Goal: Obtain resource: Download file/media

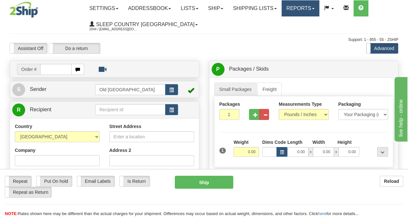
click at [301, 11] on link "Reports" at bounding box center [300, 8] width 38 height 16
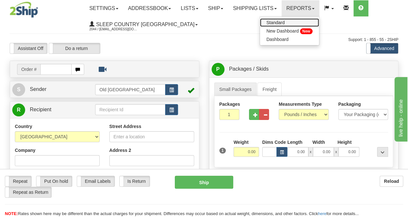
click at [285, 24] on span "Standard" at bounding box center [275, 22] width 18 height 5
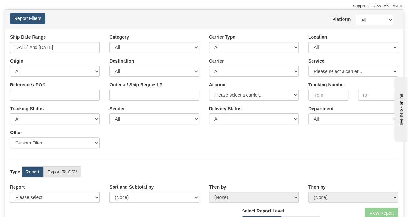
scroll to position [34, 0]
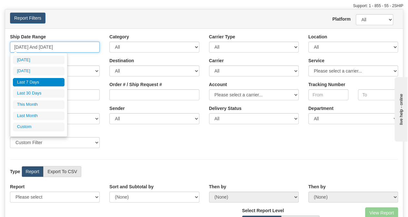
click at [48, 47] on input "08/28/2025 And 09/03/2025" at bounding box center [55, 47] width 90 height 11
click at [19, 47] on input "08/28/2025 And 09/03/2025" at bounding box center [55, 47] width 90 height 11
type input "07/28/2025 And 09/03/2025"
type input "07/28/2025"
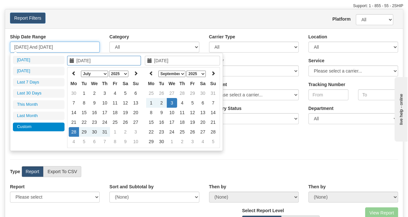
type input "07/2/2025 And 09/03/2025"
type input "07/02/2025"
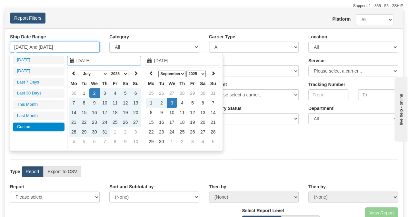
type input "07//2025 And 09/03/2025"
type input "07/20/2025"
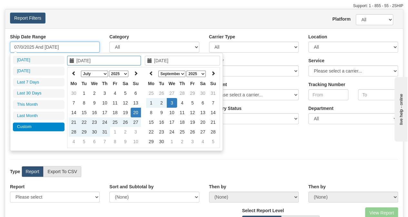
type input "07/01/2025 And 09/03/2025"
type input "07/01/2025"
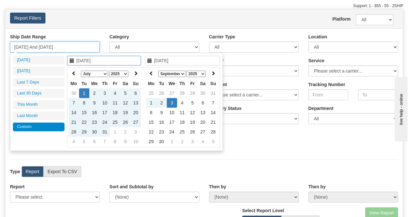
click at [52, 45] on input "07/01/2025 And 09/03/2025" at bounding box center [55, 47] width 90 height 11
type input "07/01/2025 And 09/03/2025"
type input "[DATE]"
click at [173, 103] on td "3" at bounding box center [172, 103] width 10 height 10
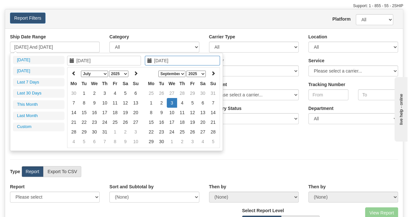
click at [173, 103] on td "3" at bounding box center [172, 103] width 10 height 10
type input "09/03/2025 And 09/03/2025"
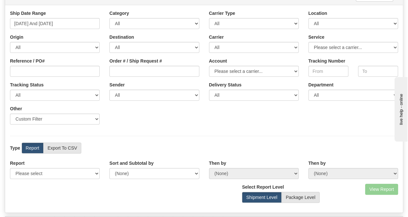
scroll to position [58, 0]
click at [66, 151] on label "Export To CSV" at bounding box center [62, 147] width 38 height 11
radio input "true"
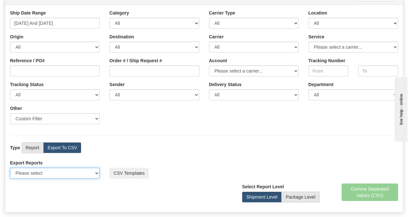
click at [82, 175] on select "Please select US Imports Section 321 US Imports Section 321 V2 US Imports Secti…" at bounding box center [55, 173] width 90 height 11
select select "193"
click at [10, 168] on select "Please select US Imports Section 321 US Imports Section 321 V2 US Imports Secti…" at bounding box center [55, 173] width 90 height 11
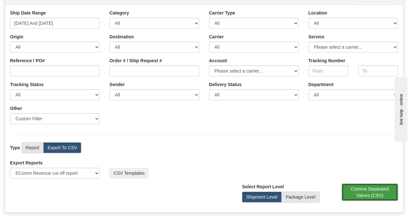
click at [360, 193] on button "Comma Separated Values (CSV)" at bounding box center [369, 191] width 57 height 17
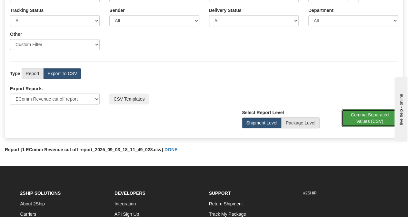
scroll to position [131, 0]
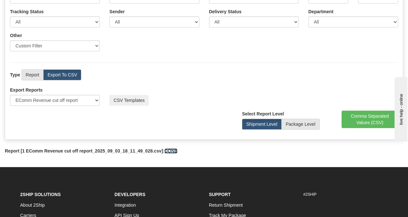
click at [166, 149] on link "DONE" at bounding box center [170, 150] width 13 height 5
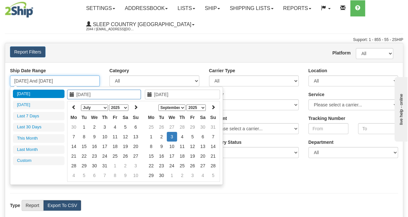
click at [59, 81] on input "09/03/2025 And 09/03/2025" at bounding box center [55, 80] width 90 height 11
type input "09/01/2025"
click at [154, 136] on td "1" at bounding box center [151, 137] width 10 height 10
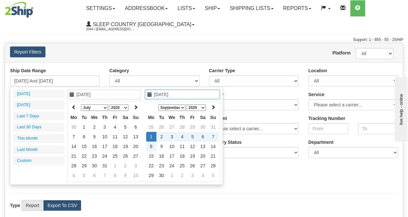
type input "[DATE]"
click at [149, 134] on td "1" at bounding box center [151, 137] width 10 height 10
type input "09/01/2025 And 09/01/2025"
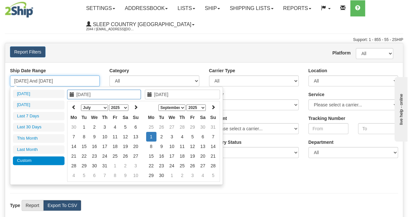
click at [42, 78] on input "09/01/2025 And 09/01/2025" at bounding box center [55, 80] width 90 height 11
type input "07/01/2025"
click at [82, 128] on td "1" at bounding box center [84, 127] width 10 height 10
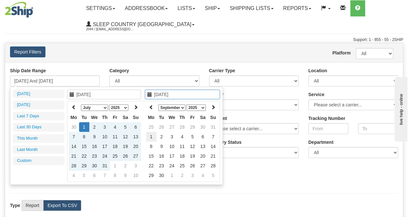
type input "09/01/2025"
click at [154, 136] on td "1" at bounding box center [151, 137] width 10 height 10
type input "07/01/2025 And 09/01/2025"
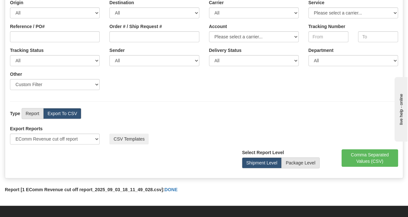
scroll to position [97, 0]
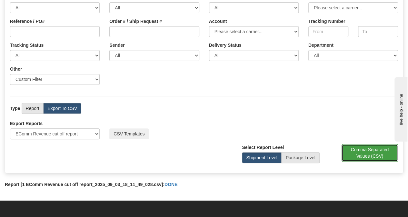
click at [367, 152] on button "Comma Separated Values (CSV)" at bounding box center [369, 152] width 57 height 17
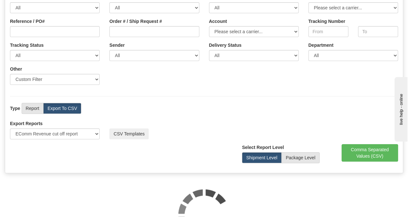
click at [221, 141] on div "Export Reports Please select US Imports Section 321 US Imports Section 321 V2 U…" at bounding box center [203, 132] width 397 height 24
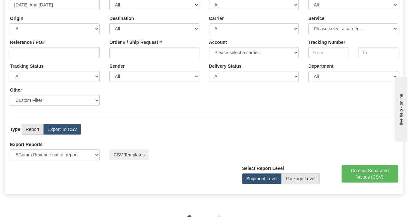
scroll to position [0, 0]
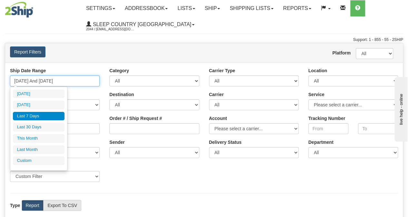
click at [65, 80] on input "08/28/2025 And 09/03/2025" at bounding box center [55, 80] width 90 height 11
type input "08/28/2025"
type input "[DATE]"
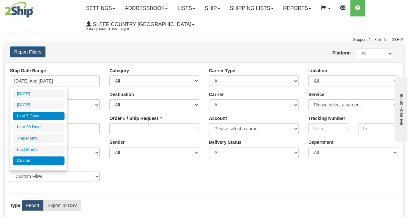
click at [45, 156] on li "Custom" at bounding box center [39, 160] width 52 height 9
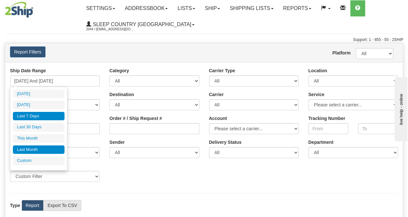
type input "08/01/2025"
type input "08/31/2025"
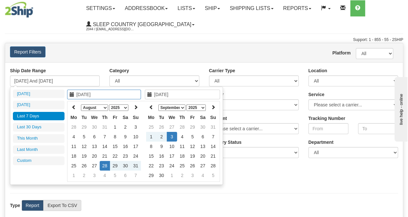
type input "09/01/2025"
type input "09/30/2025"
type input "08/28/2025"
type input "[DATE]"
click at [100, 110] on select "January February March April May June July August September October November De…" at bounding box center [94, 107] width 27 height 6
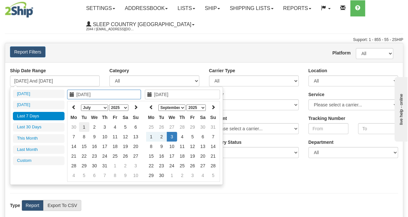
type input "[DATE]"
click at [83, 129] on td "1" at bounding box center [84, 127] width 10 height 10
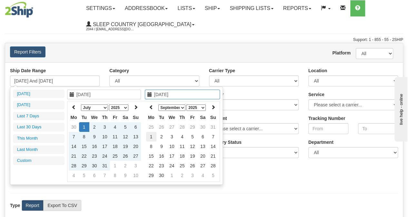
type input "09/01/2025"
click at [152, 139] on td "1" at bounding box center [151, 137] width 10 height 10
type input "07/01/2025 And 09/01/2025"
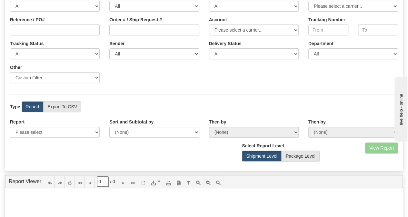
scroll to position [101, 0]
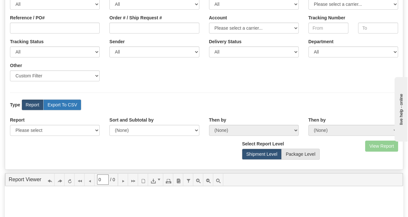
click at [56, 107] on label "Export To CSV" at bounding box center [62, 104] width 38 height 11
radio input "true"
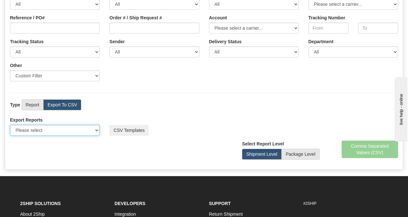
click at [90, 130] on select "Please select US Imports Section 321 US Imports Section 321 V2 US Imports Secti…" at bounding box center [55, 130] width 90 height 11
select select "193"
click at [10, 125] on select "Please select US Imports Section 321 US Imports Section 321 V2 US Imports Secti…" at bounding box center [55, 130] width 90 height 11
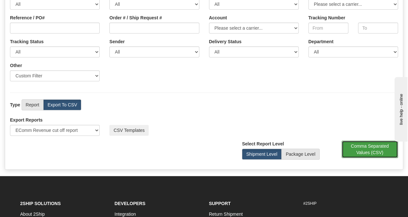
click at [371, 145] on button "Comma Separated Values (CSV)" at bounding box center [369, 149] width 57 height 17
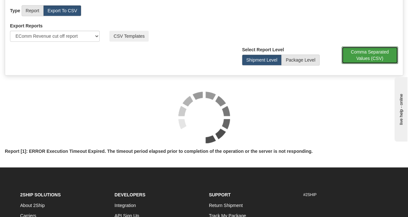
scroll to position [194, 0]
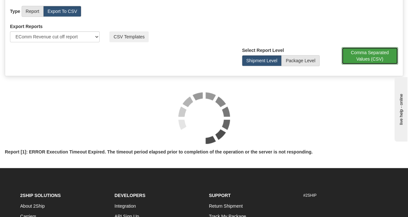
click at [358, 60] on button "Comma Separated Values (CSV)" at bounding box center [369, 55] width 57 height 17
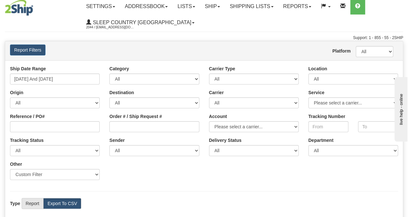
scroll to position [2, 0]
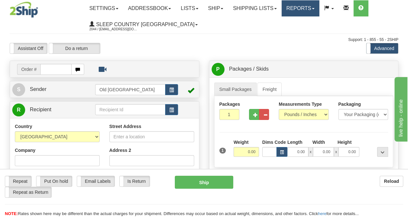
click at [302, 6] on link "Reports" at bounding box center [300, 8] width 38 height 16
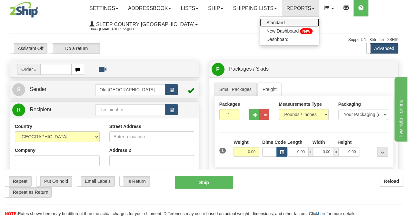
click at [295, 20] on link "Standard" at bounding box center [289, 22] width 59 height 8
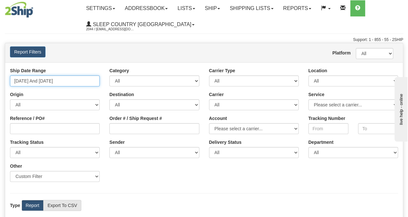
click at [52, 82] on input "08/28/2025 And 09/03/2025" at bounding box center [55, 80] width 90 height 11
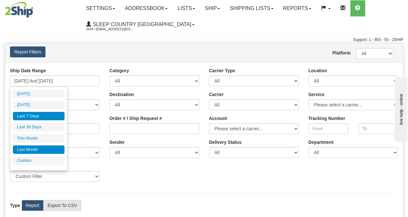
click at [37, 149] on li "Last Month" at bounding box center [39, 149] width 52 height 9
type input "08/01/2025 And 08/31/2025"
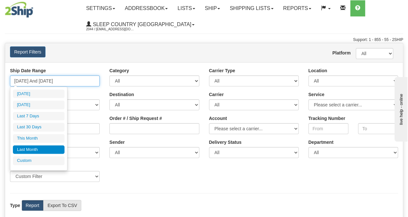
click at [54, 79] on input "08/01/2025 And 08/31/2025" at bounding box center [55, 80] width 90 height 11
type input "[DATE]"
type input "09/02/2025"
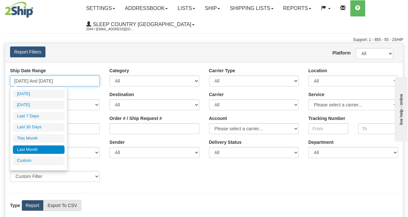
type input "08/28/2025"
type input "[DATE]"
type input "08/05/2025"
type input "[DATE]"
type input "09/01/2025"
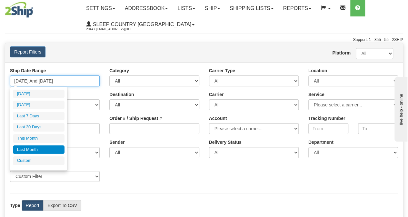
type input "09/30/2025"
type input "08/01/2025"
type input "08/31/2025"
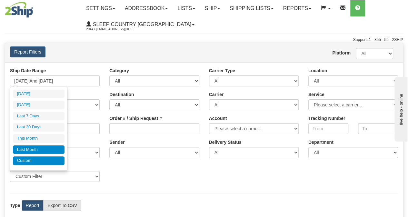
click at [33, 160] on li "Custom" at bounding box center [39, 160] width 52 height 9
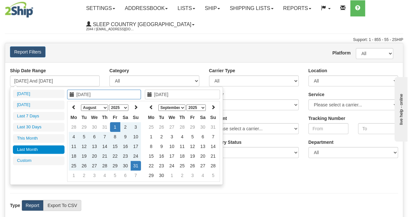
click at [106, 107] on select "January February March April May June July August September October November De…" at bounding box center [94, 107] width 27 height 6
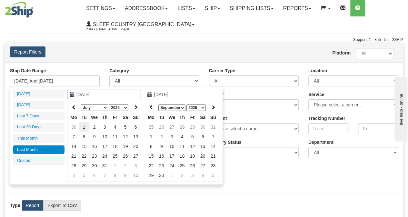
type input "07/01/2025"
click at [87, 127] on td "1" at bounding box center [84, 127] width 10 height 10
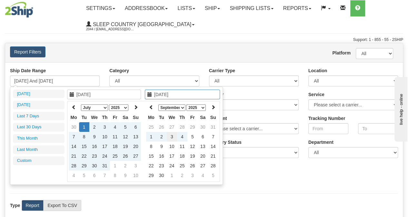
type input "[DATE]"
click at [171, 135] on td "3" at bounding box center [172, 137] width 10 height 10
type input "07/01/2025 And 09/03/2025"
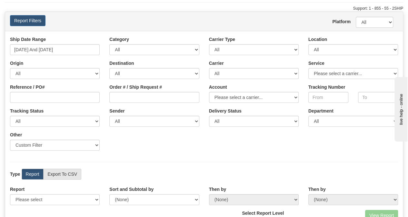
scroll to position [33, 0]
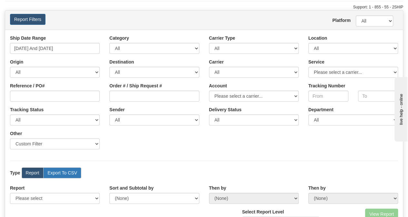
click at [64, 172] on label "Export To CSV" at bounding box center [62, 172] width 38 height 11
radio input "true"
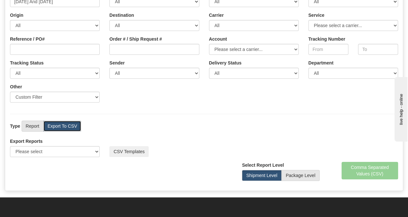
scroll to position [80, 0]
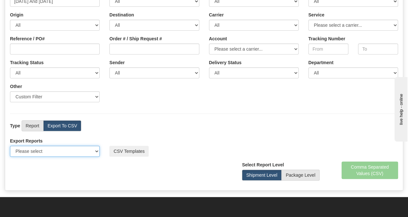
click at [83, 153] on select "Please select US Imports Section 321 US Imports Section 321 V2 US Imports Secti…" at bounding box center [55, 151] width 90 height 11
select select "193"
click at [10, 146] on select "Please select US Imports Section 321 US Imports Section 321 V2 US Imports Secti…" at bounding box center [55, 151] width 90 height 11
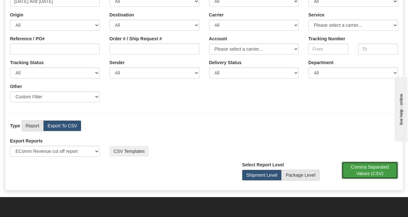
click at [371, 170] on button "Comma Separated Values (CSV)" at bounding box center [369, 169] width 57 height 17
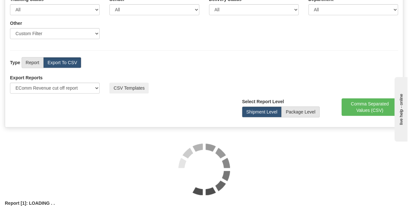
scroll to position [143, 0]
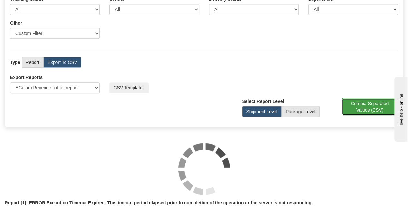
click at [366, 104] on button "Comma Separated Values (CSV)" at bounding box center [369, 106] width 57 height 17
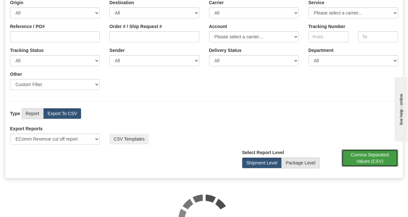
scroll to position [0, 0]
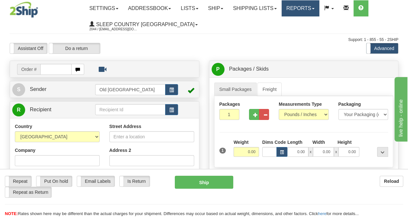
click at [311, 5] on link "Reports" at bounding box center [300, 8] width 38 height 16
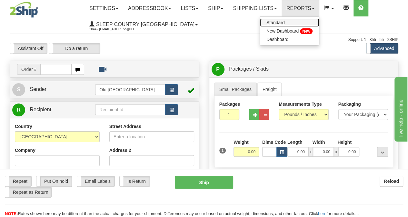
click at [304, 19] on link "Standard" at bounding box center [289, 22] width 59 height 8
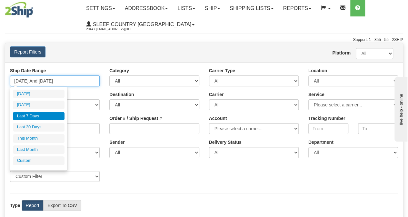
click at [61, 82] on input "08/28/2025 And 09/03/2025" at bounding box center [55, 80] width 90 height 11
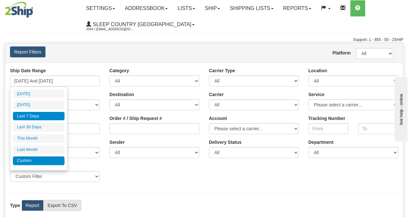
click at [43, 161] on li "Custom" at bounding box center [39, 160] width 52 height 9
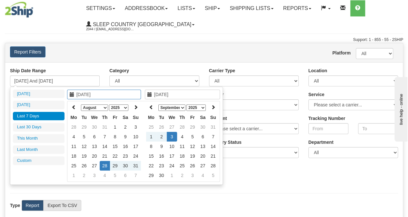
type input "08/28/2025"
click at [101, 109] on select "January February March April May June July August September October November De…" at bounding box center [94, 107] width 27 height 6
click at [137, 126] on td "1" at bounding box center [136, 127] width 10 height 10
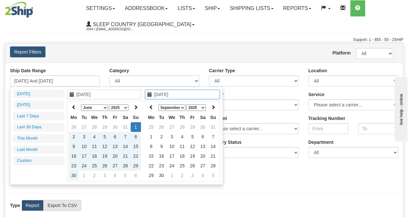
click at [182, 106] on select "January February March April May June July August September October November De…" at bounding box center [171, 107] width 27 height 6
click at [160, 136] on td "5" at bounding box center [161, 137] width 10 height 10
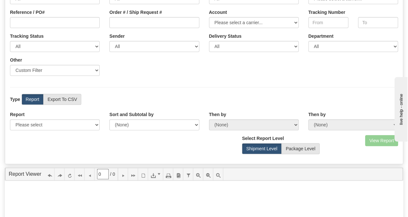
scroll to position [106, 0]
click at [65, 100] on label "Export To CSV" at bounding box center [62, 98] width 38 height 11
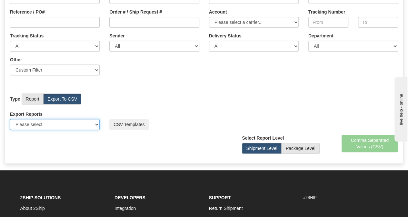
click at [90, 122] on select "Please select US Imports Section 321 US Imports Section 321 V2 US Imports Secti…" at bounding box center [55, 124] width 90 height 11
select select "193"
click at [10, 119] on select "Please select US Imports Section 321 US Imports Section 321 V2 US Imports Secti…" at bounding box center [55, 124] width 90 height 11
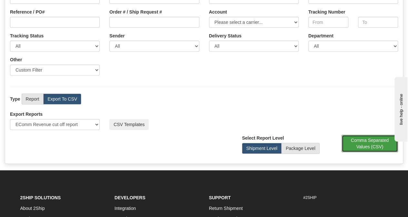
click at [354, 143] on button "Comma Separated Values (CSV)" at bounding box center [369, 143] width 57 height 17
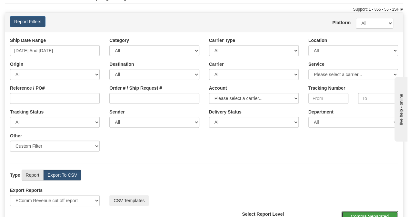
scroll to position [0, 0]
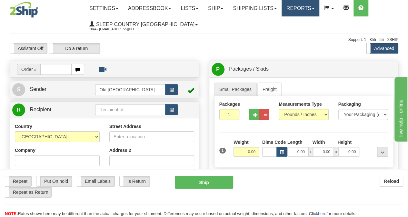
click at [307, 7] on link "Reports" at bounding box center [300, 8] width 38 height 16
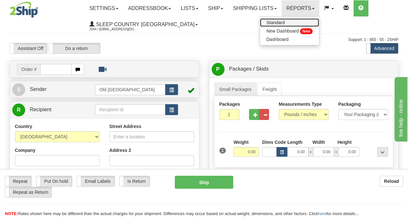
click at [300, 22] on link "Standard" at bounding box center [289, 22] width 59 height 8
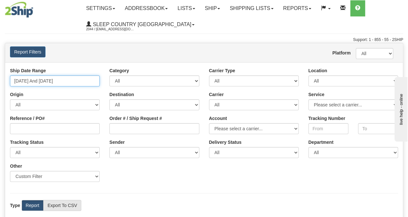
click at [57, 81] on input "[DATE] And [DATE]" at bounding box center [55, 80] width 90 height 11
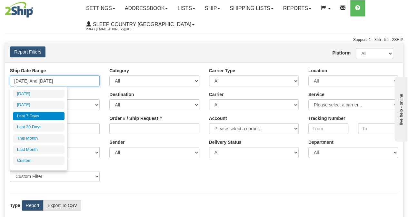
type input "08/28/2025"
type input "09/03/2025"
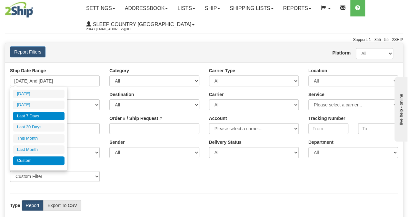
click at [50, 156] on li "Custom" at bounding box center [39, 160] width 52 height 9
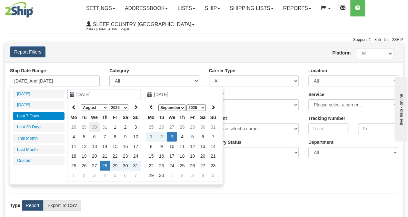
type input "08/01/2025"
type input "08/31/2025"
type input "08/28/2025"
type input "09/03/2025"
click at [74, 109] on icon at bounding box center [74, 107] width 5 height 5
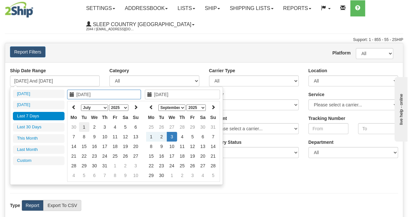
type input "[DATE]"
click at [84, 128] on td "1" at bounding box center [84, 127] width 10 height 10
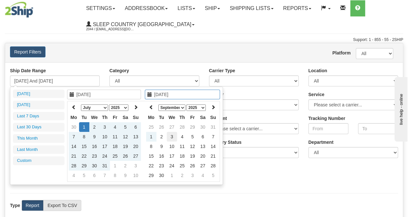
type input "[DATE]"
click at [168, 134] on td "3" at bounding box center [172, 137] width 10 height 10
type input "[DATE] And [DATE]"
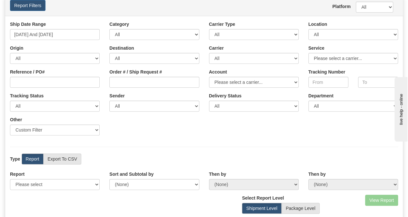
scroll to position [50, 0]
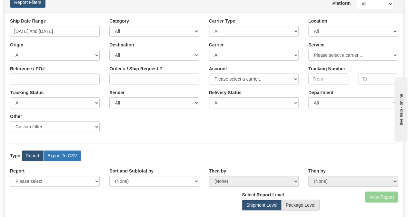
click at [55, 155] on label "Export To CSV" at bounding box center [62, 155] width 38 height 11
radio input "true"
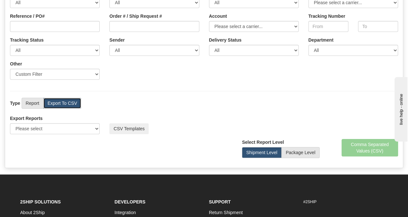
scroll to position [103, 0]
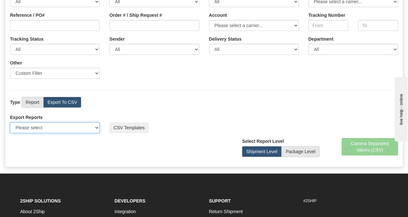
click at [81, 127] on select "Please select US Imports Section 321 US Imports Section 321 V2 US Imports Secti…" at bounding box center [55, 127] width 90 height 11
select select "193"
click at [10, 122] on select "Please select US Imports Section 321 US Imports Section 321 V2 US Imports Secti…" at bounding box center [55, 127] width 90 height 11
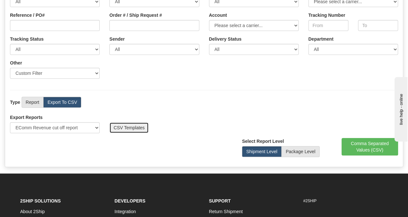
click at [127, 125] on button "CSV Templates" at bounding box center [128, 127] width 39 height 11
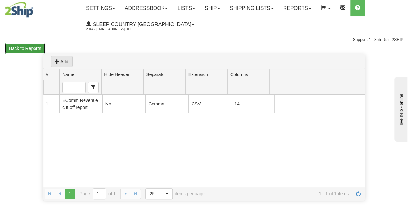
click at [23, 45] on button "Back to Reports" at bounding box center [25, 48] width 41 height 11
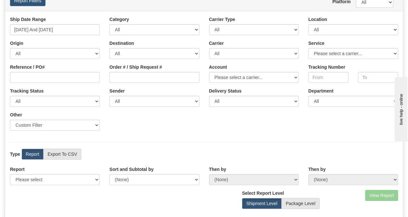
scroll to position [52, 0]
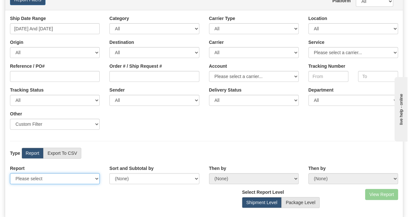
click at [68, 176] on select "Please select 1 Line Shipment Report Address Detail Basic Shipment Overview Can…" at bounding box center [55, 178] width 90 height 11
click at [161, 142] on div "Ship Date Range 08/28/2025 And 09/03/2025 Category All Inbound Outbound Carrier…" at bounding box center [203, 114] width 397 height 208
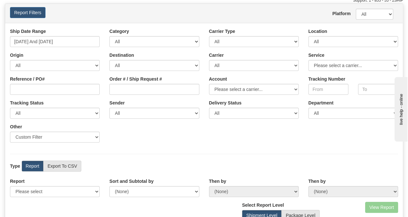
scroll to position [0, 0]
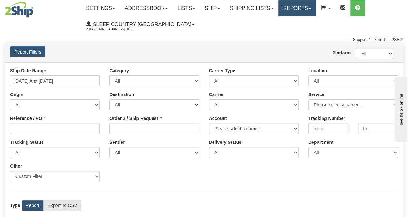
click at [288, 6] on link "Reports" at bounding box center [297, 8] width 38 height 16
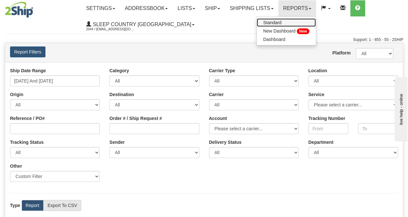
click at [300, 24] on link "Standard" at bounding box center [286, 22] width 59 height 8
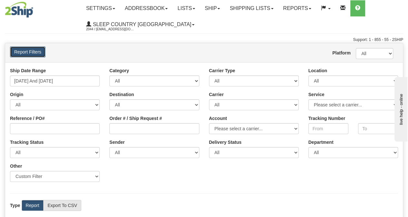
click at [35, 52] on button "Report Filters" at bounding box center [27, 51] width 35 height 11
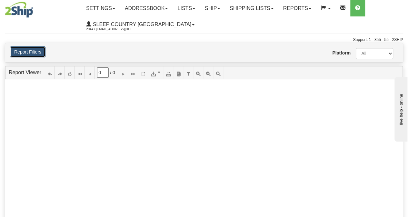
click at [37, 52] on button "Report Filters" at bounding box center [27, 51] width 35 height 11
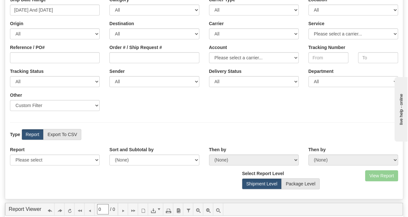
scroll to position [47, 0]
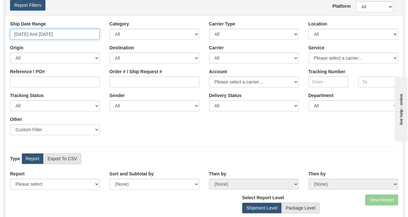
click at [57, 33] on input "[DATE] And [DATE]" at bounding box center [55, 34] width 90 height 11
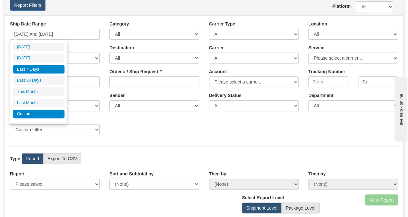
click at [50, 110] on li "Custom" at bounding box center [39, 114] width 52 height 9
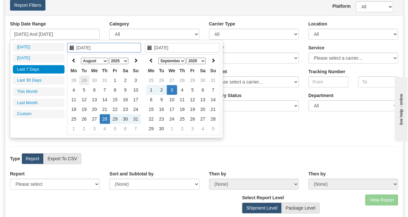
type input "[DATE]"
click at [75, 61] on icon at bounding box center [74, 60] width 5 height 5
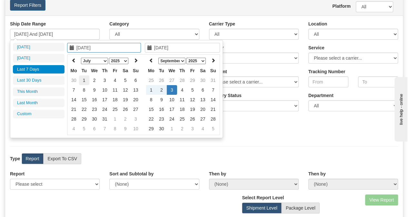
type input "[DATE]"
click at [87, 79] on td "1" at bounding box center [84, 80] width 10 height 10
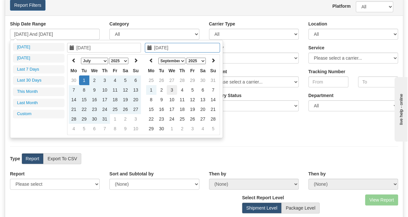
type input "[DATE]"
click at [171, 87] on td "3" at bounding box center [172, 90] width 10 height 10
type input "[DATE] And [DATE]"
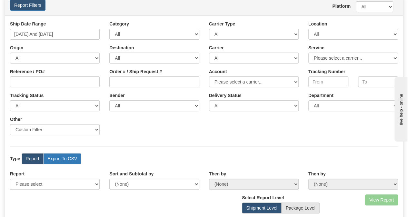
click at [69, 155] on label "Export To CSV" at bounding box center [62, 158] width 38 height 11
radio input "true"
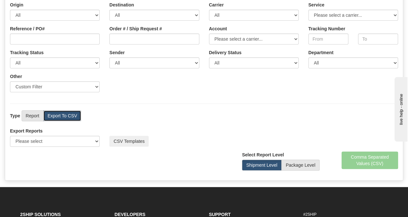
scroll to position [91, 0]
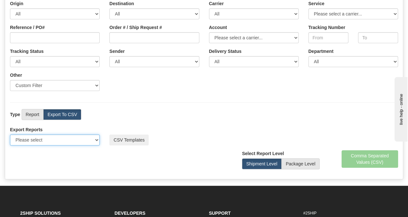
click at [86, 142] on select "Please select US Imports Section 321 US Imports Section 321 V2 US Imports Secti…" at bounding box center [55, 139] width 90 height 11
select select "193"
click at [10, 134] on select "Please select US Imports Section 321 US Imports Section 321 V2 US Imports Secti…" at bounding box center [55, 139] width 90 height 11
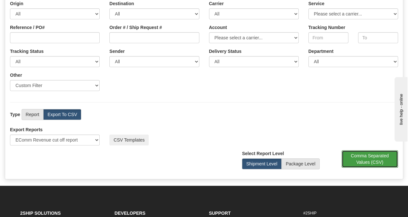
click at [361, 155] on button "Comma Separated Values (CSV)" at bounding box center [369, 158] width 57 height 17
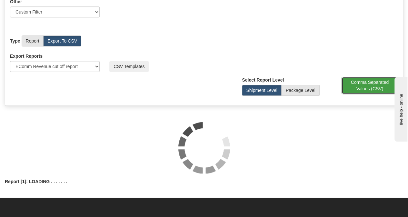
scroll to position [165, 0]
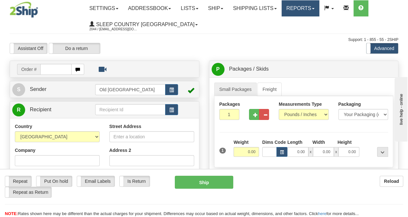
click at [312, 5] on link "Reports" at bounding box center [300, 8] width 38 height 16
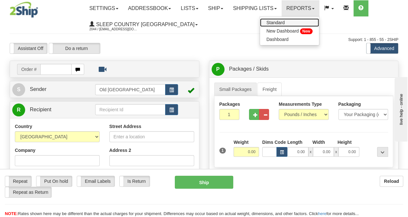
click at [301, 24] on link "Standard" at bounding box center [289, 22] width 59 height 8
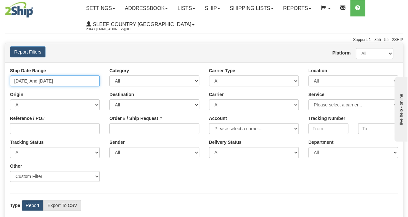
type input "[DATE]"
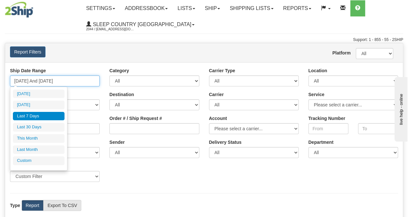
click at [71, 81] on input "[DATE] And [DATE]" at bounding box center [55, 80] width 90 height 11
type input "[DATE]"
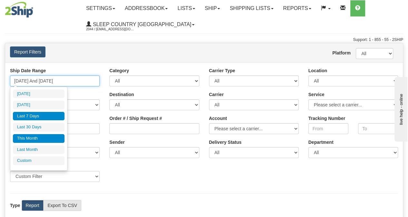
type input "[DATE]"
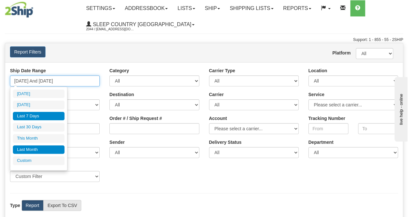
type input "08/01/2025"
type input "08/31/2025"
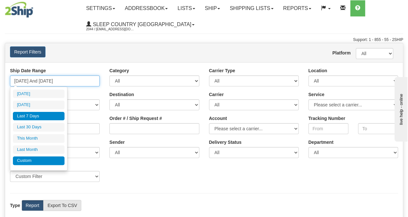
type input "08/28/2025"
type input "[DATE]"
click at [40, 159] on li "Custom" at bounding box center [39, 160] width 52 height 9
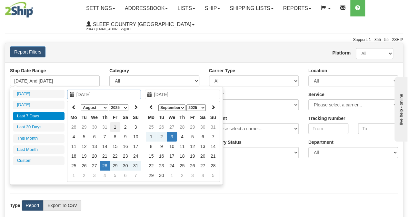
type input "[DATE]"
type input "08/11/2025"
type input "[DATE]"
click at [77, 107] on th at bounding box center [74, 108] width 10 height 10
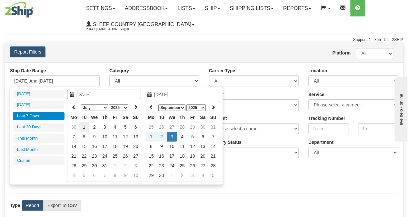
type input "[DATE]"
click at [87, 125] on td "1" at bounding box center [84, 127] width 10 height 10
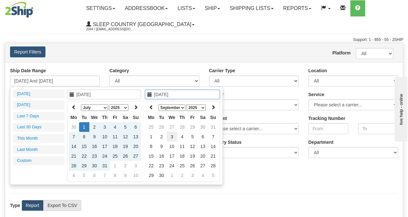
type input "[DATE]"
click at [168, 135] on td "3" at bounding box center [172, 137] width 10 height 10
type input "[DATE] And [DATE]"
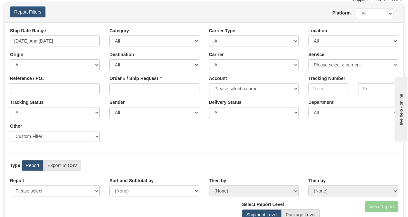
scroll to position [47, 0]
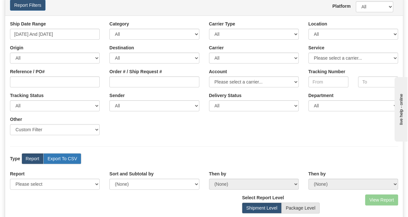
click at [57, 158] on label "Export To CSV" at bounding box center [62, 158] width 38 height 11
radio input "true"
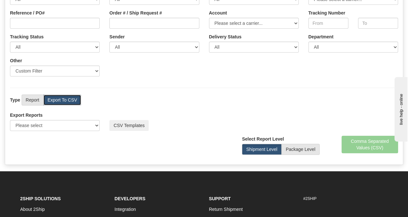
scroll to position [106, 0]
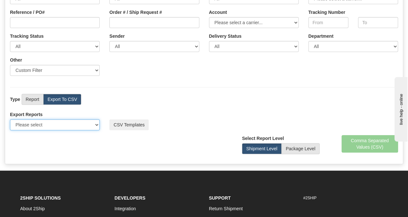
click at [83, 123] on select "Please select US Imports Section 321 US Imports Section 321 V2 US Imports Secti…" at bounding box center [55, 124] width 90 height 11
select select "193"
click at [10, 119] on select "Please select US Imports Section 321 US Imports Section 321 V2 US Imports Secti…" at bounding box center [55, 124] width 90 height 11
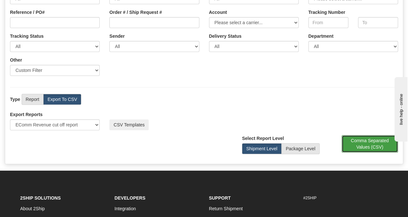
click at [368, 138] on button "Comma Separated Values (CSV)" at bounding box center [369, 143] width 57 height 17
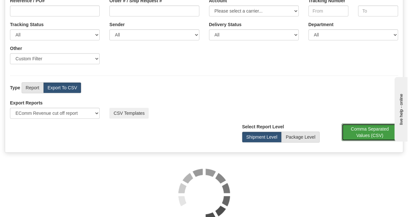
scroll to position [113, 0]
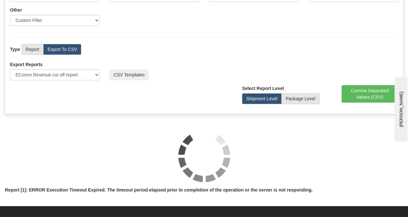
scroll to position [179, 0]
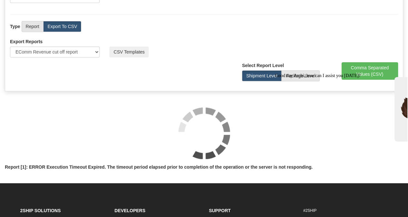
click at [278, 171] on div "Report [1]: ERROR Execution Timeout Expired. The timeout period elapsed prior t…" at bounding box center [204, 168] width 398 height 8
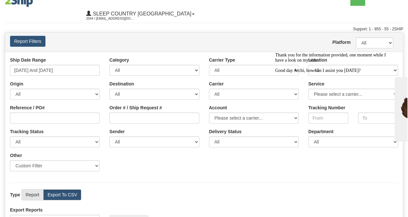
scroll to position [0, 0]
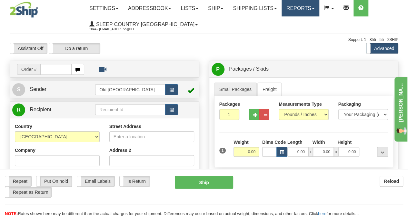
click at [306, 7] on link "Reports" at bounding box center [300, 8] width 38 height 16
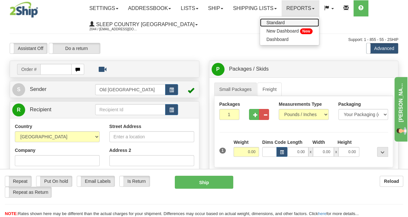
click at [285, 21] on span "Standard" at bounding box center [275, 22] width 18 height 5
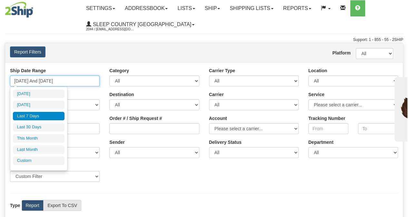
click at [55, 78] on input "[DATE] And [DATE]" at bounding box center [55, 80] width 90 height 11
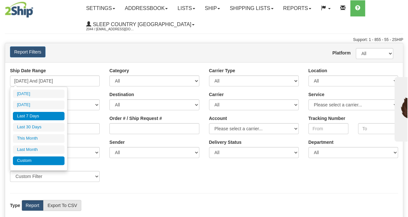
click at [42, 159] on li "Custom" at bounding box center [39, 160] width 52 height 9
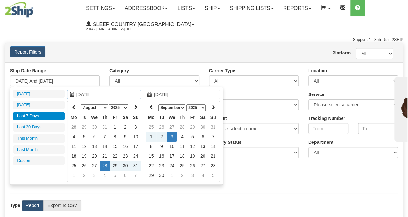
type input "[DATE]"
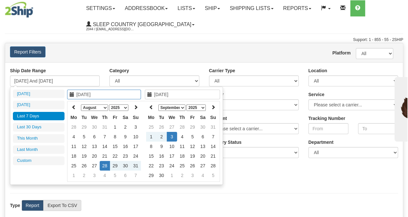
type input "[DATE]"
click at [92, 108] on select "January February March April May June July August September October November De…" at bounding box center [94, 107] width 27 height 6
type input "[DATE]"
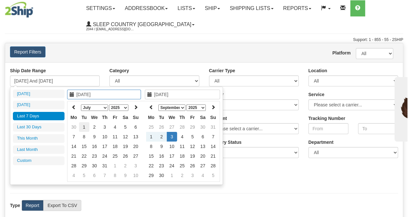
click at [83, 126] on td "1" at bounding box center [84, 127] width 10 height 10
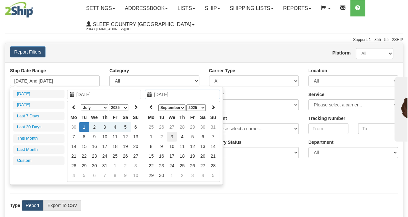
type input "[DATE]"
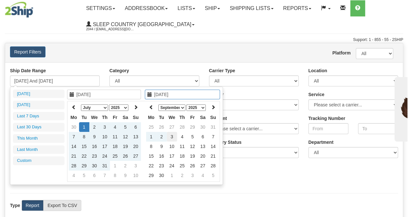
click at [173, 134] on td "3" at bounding box center [172, 137] width 10 height 10
type input "[DATE] And [DATE]"
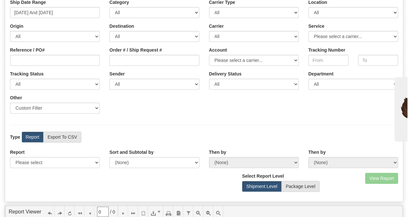
scroll to position [69, 0]
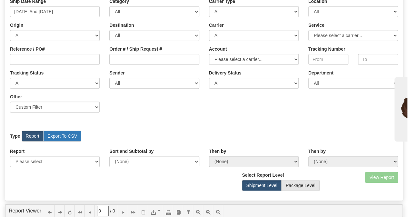
drag, startPoint x: 74, startPoint y: 129, endPoint x: 74, endPoint y: 132, distance: 3.3
click at [74, 132] on div "Ship Date Range [DATE] And [DATE] Category All Inbound Outbound Carrier Type Al…" at bounding box center [203, 97] width 397 height 208
click at [74, 132] on label "Export To CSV" at bounding box center [62, 136] width 38 height 11
radio input "true"
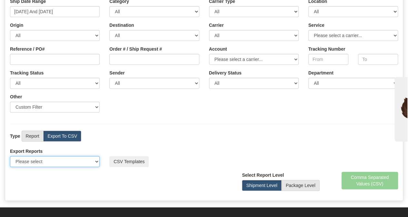
click at [77, 161] on select "Please select US Imports Section 321 US Imports Section 321 V2 US Imports Secti…" at bounding box center [55, 161] width 90 height 11
select select "193"
click at [10, 156] on select "Please select US Imports Section 321 US Imports Section 321 V2 US Imports Secti…" at bounding box center [55, 161] width 90 height 11
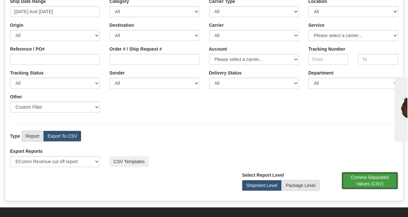
click at [349, 176] on button "Comma Separated Values (CSV)" at bounding box center [369, 180] width 57 height 17
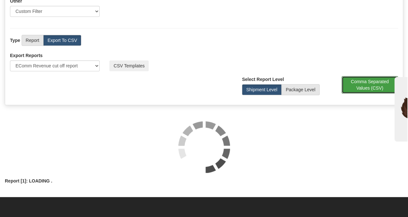
scroll to position [167, 0]
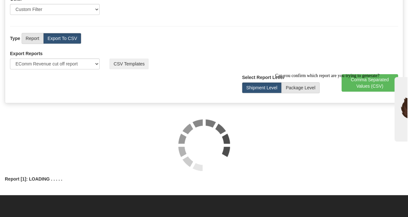
click at [335, 78] on span "Can you confirm which report are you trying to generate?" at bounding box center [327, 75] width 104 height 5
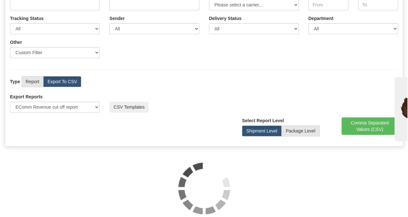
scroll to position [123, 0]
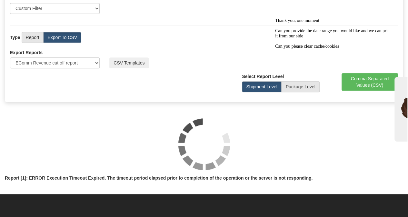
scroll to position [166, 0]
